Goal: Task Accomplishment & Management: Manage account settings

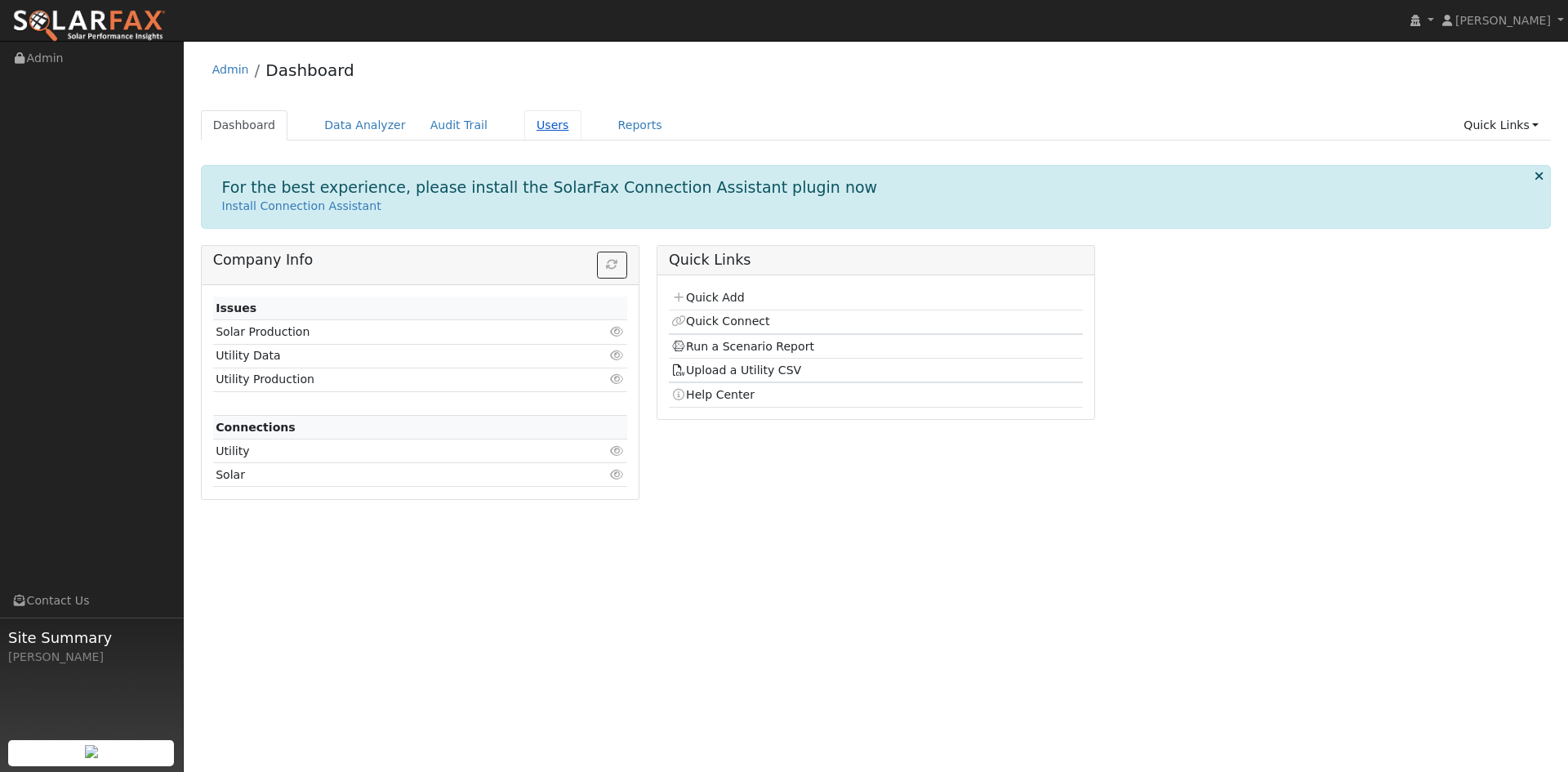
click at [534, 134] on link "Users" at bounding box center [553, 125] width 57 height 30
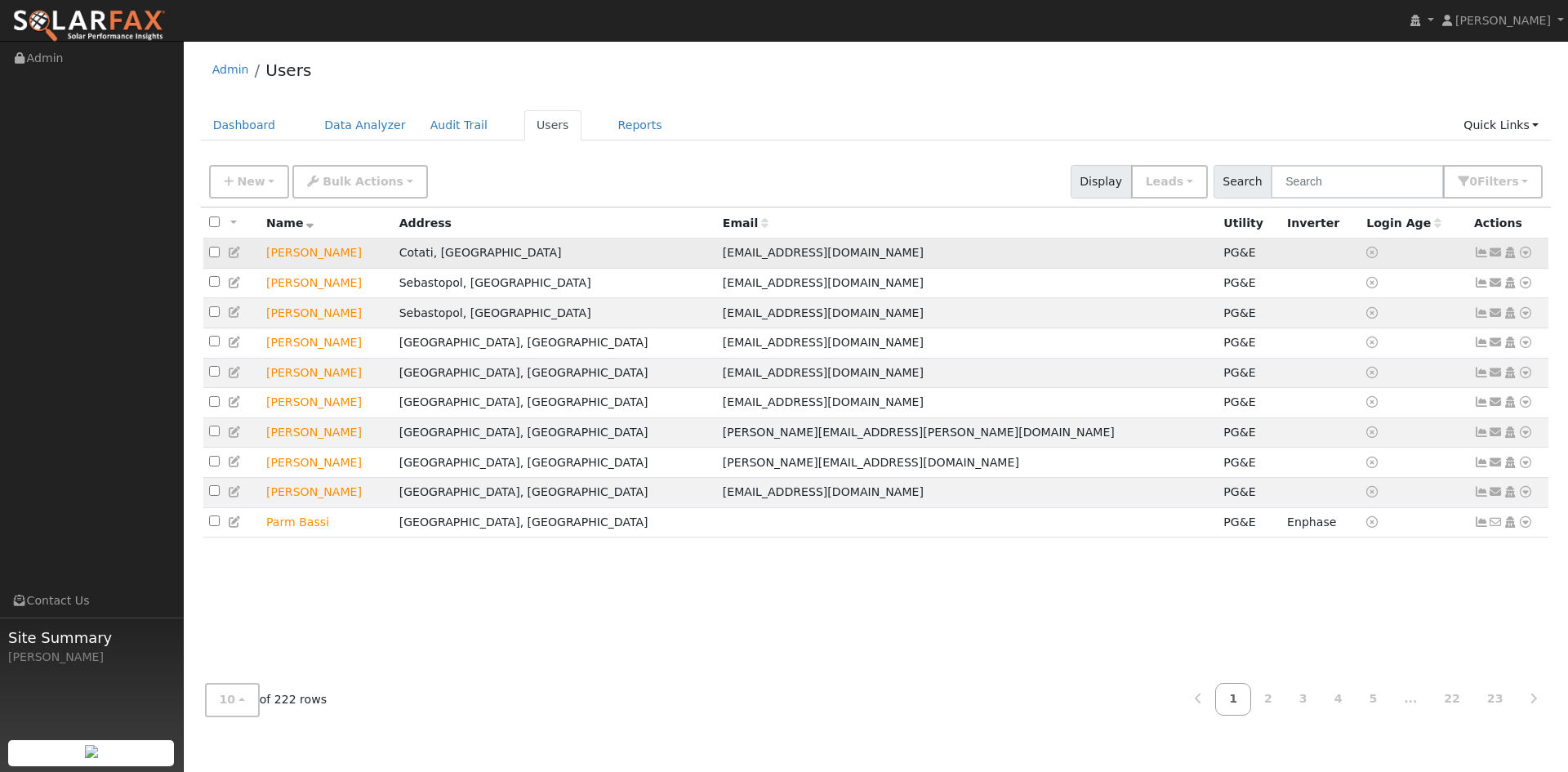
click at [313, 255] on td "[PERSON_NAME]" at bounding box center [327, 254] width 134 height 30
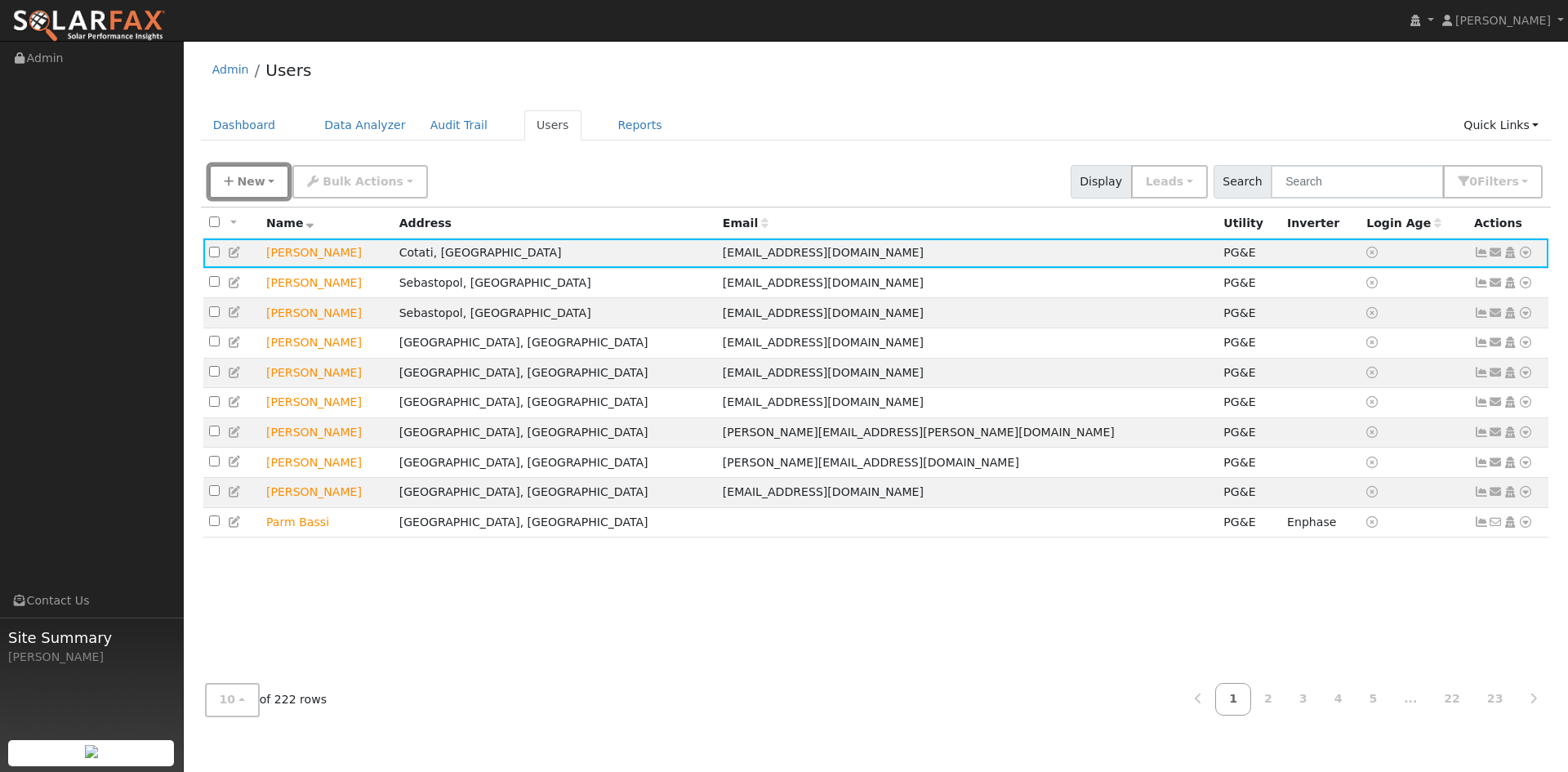
click at [268, 189] on button "New" at bounding box center [249, 182] width 81 height 34
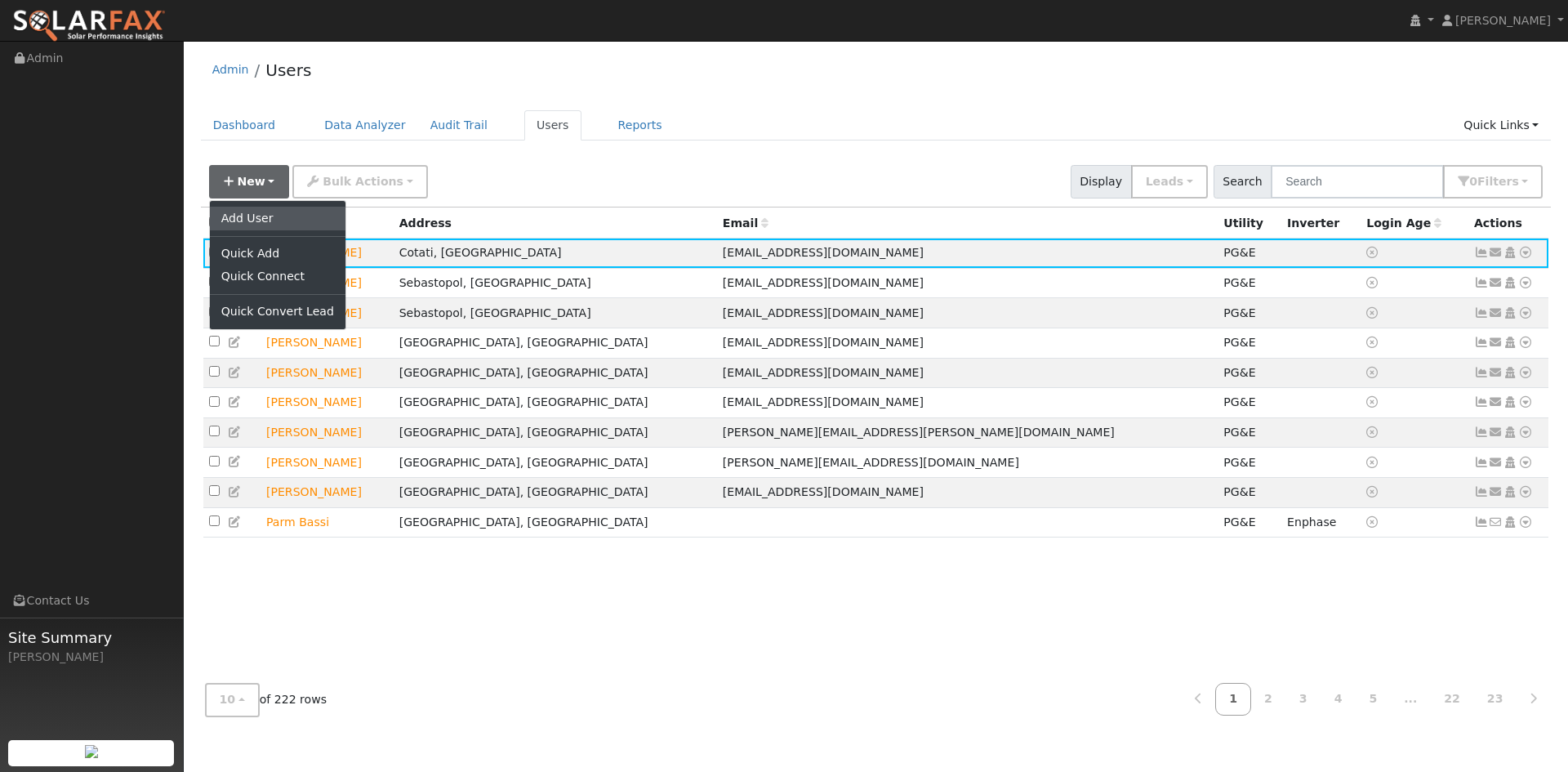
click at [254, 222] on link "Add User" at bounding box center [277, 217] width 135 height 23
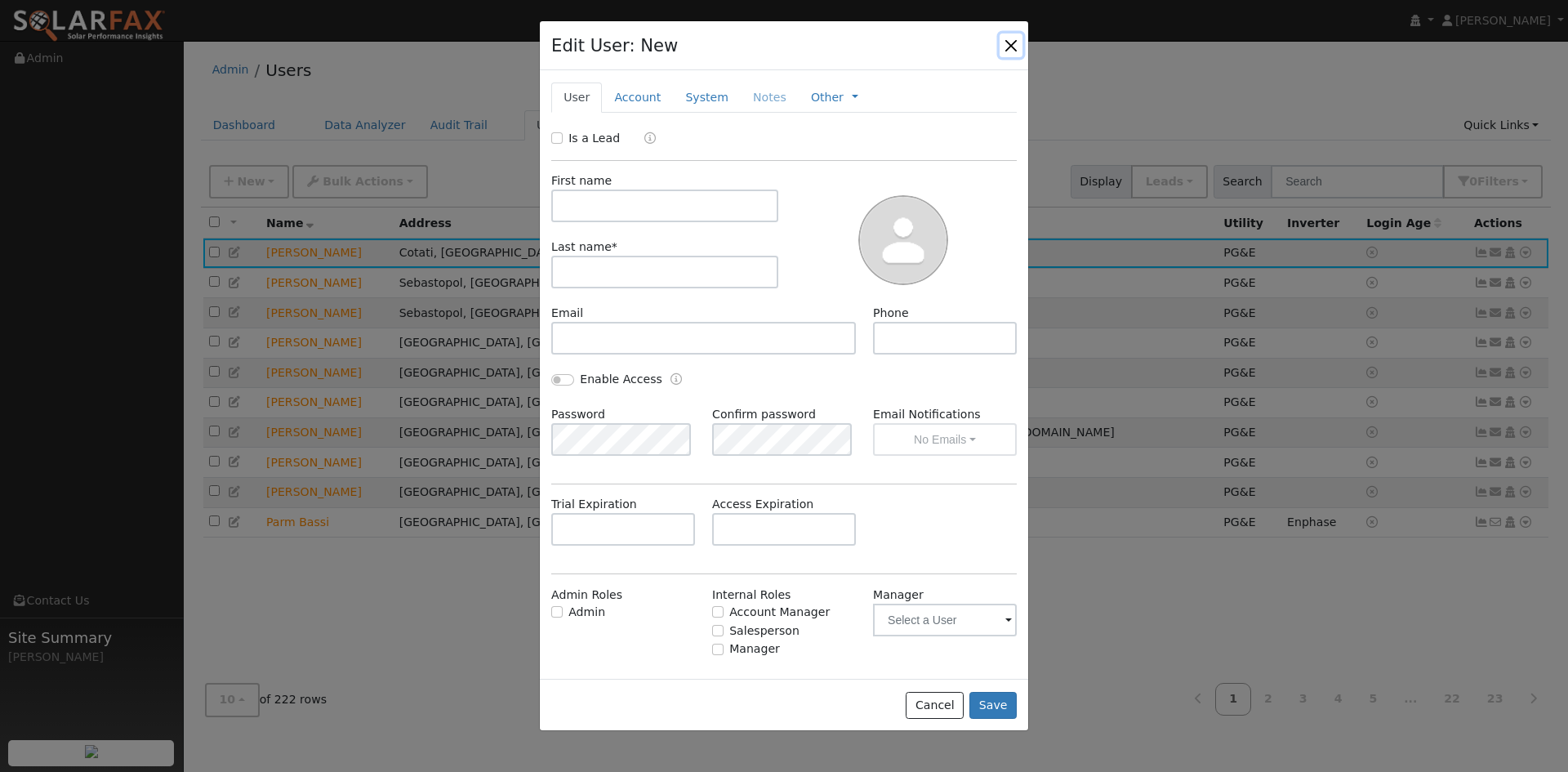
drag, startPoint x: 1009, startPoint y: 44, endPoint x: 960, endPoint y: 8, distance: 60.8
click at [1009, 43] on button "button" at bounding box center [1011, 45] width 23 height 23
